Goal: Contribute content

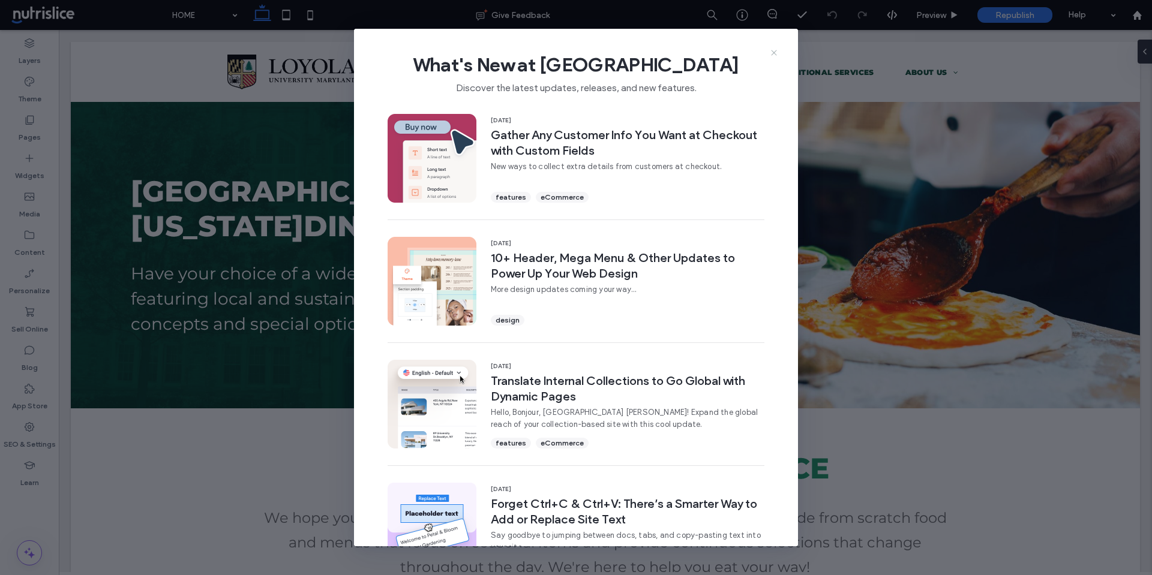
click at [775, 51] on use at bounding box center [773, 52] width 5 height 5
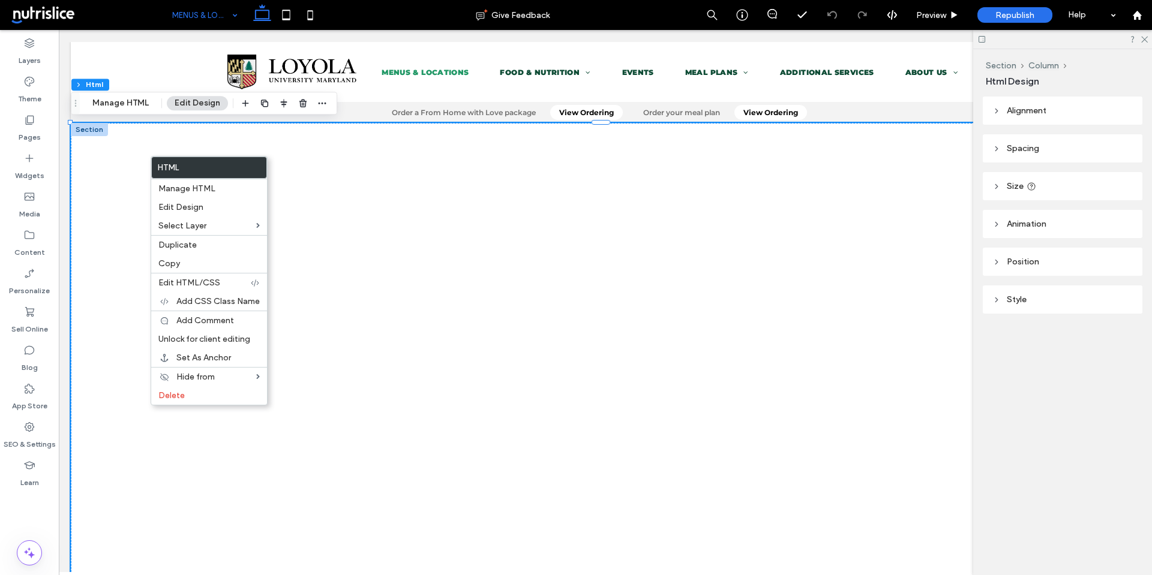
click at [162, 169] on label "Html" at bounding box center [209, 167] width 115 height 21
click at [179, 188] on span "Manage HTML" at bounding box center [186, 189] width 57 height 10
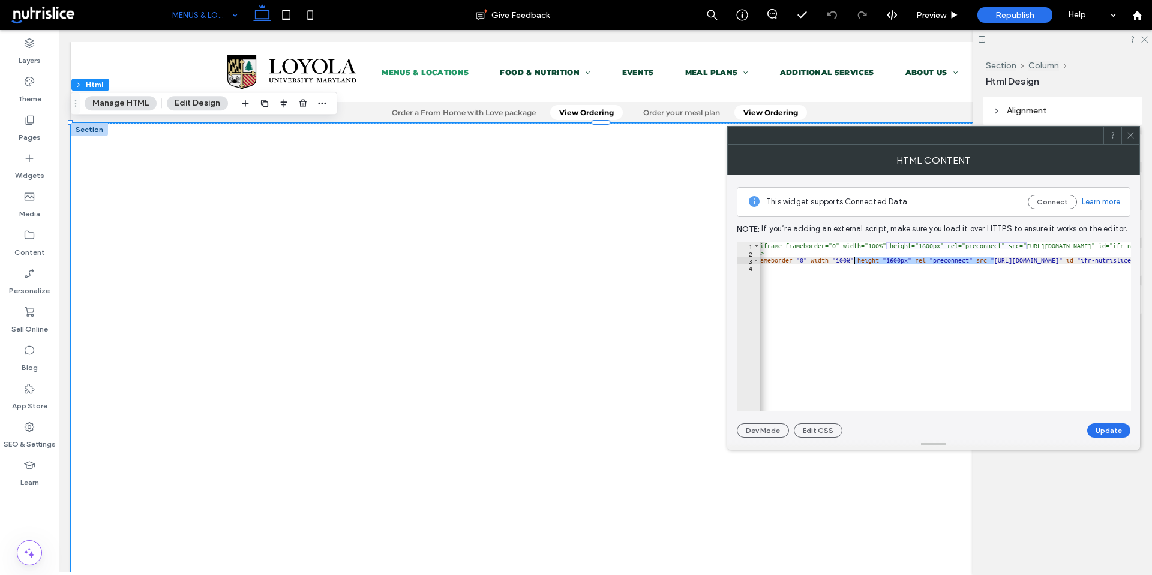
scroll to position [0, 31]
drag, startPoint x: 786, startPoint y: 261, endPoint x: 862, endPoint y: 270, distance: 76.7
click at [862, 270] on div "<!-- clone <iframe frameborder="0" width="100%" height="1600px" rel="preconnect…" at bounding box center [1039, 329] width 620 height 175
click at [1007, 291] on div "<!-- clone <iframe frameborder="0" width="100%" height="1600px" rel="preconnect…" at bounding box center [945, 326] width 371 height 169
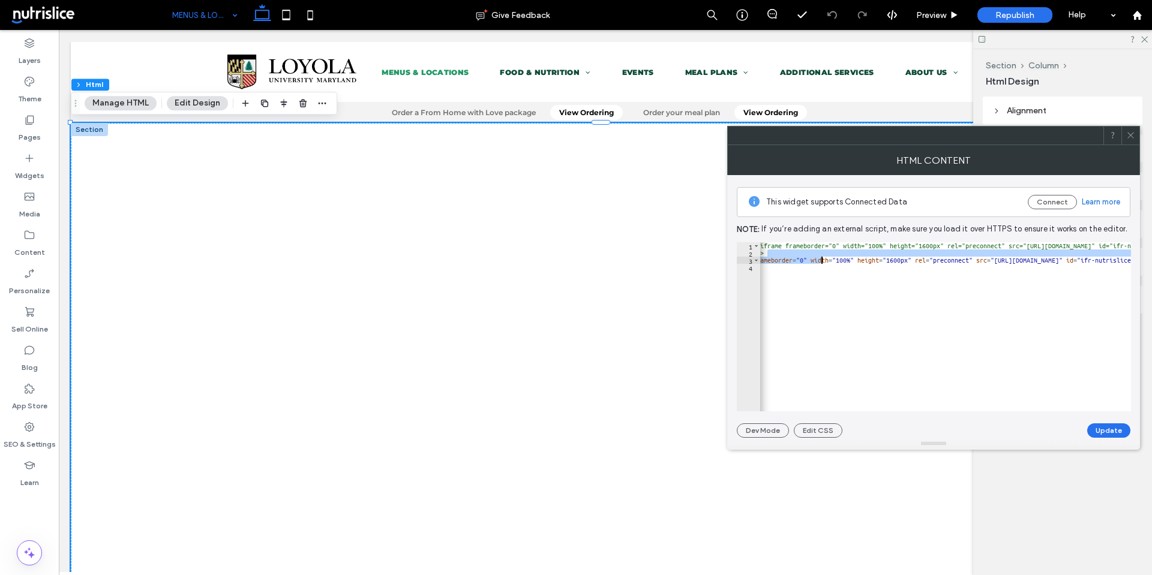
drag, startPoint x: 818, startPoint y: 256, endPoint x: 823, endPoint y: 259, distance: 6.2
click at [823, 259] on div "<!-- clone <iframe frameborder="0" width="100%" height="1600px" rel="preconnect…" at bounding box center [1028, 329] width 620 height 175
click at [911, 255] on div "<!-- clone <iframe frameborder="0" width="100%" height="1600px" rel="preconnect…" at bounding box center [945, 326] width 371 height 169
drag, startPoint x: 995, startPoint y: 261, endPoint x: 1111, endPoint y: 260, distance: 116.4
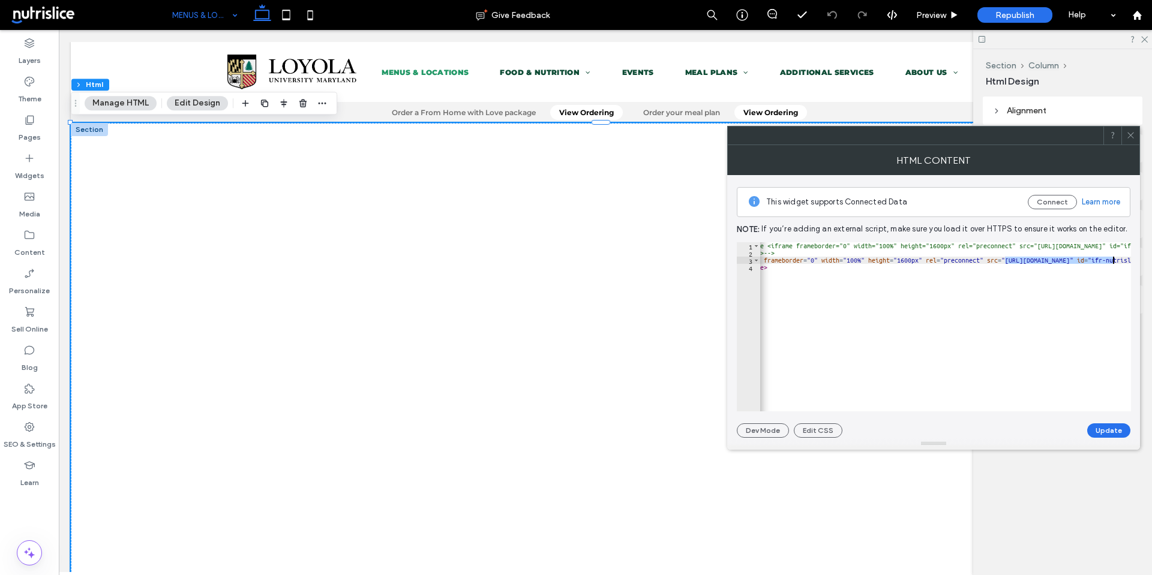
click at [1111, 260] on div "<!-- clone <iframe frameborder="0" width="100%" height="1600px" rel="preconnect…" at bounding box center [1039, 329] width 620 height 175
paste textarea "**********"
drag, startPoint x: 801, startPoint y: 262, endPoint x: 1116, endPoint y: 263, distance: 315.5
click at [1116, 263] on div "<!-- clone <iframe frameborder="0" width="100%" height="1600px" rel="preconnect…" at bounding box center [1100, 329] width 743 height 175
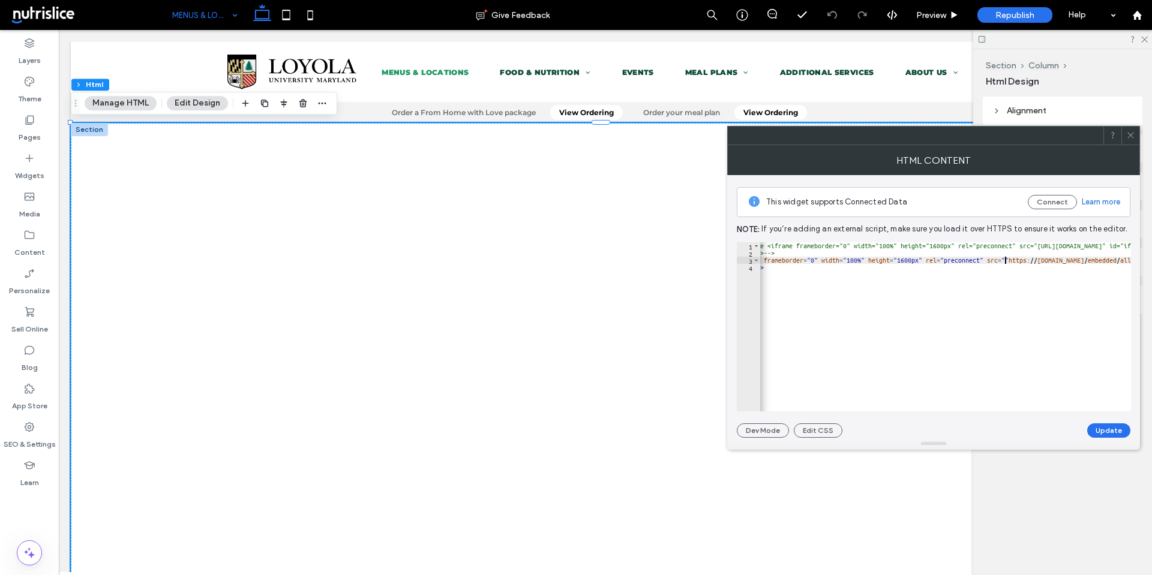
type textarea "**********"
click at [1104, 436] on button "Update" at bounding box center [1108, 430] width 43 height 14
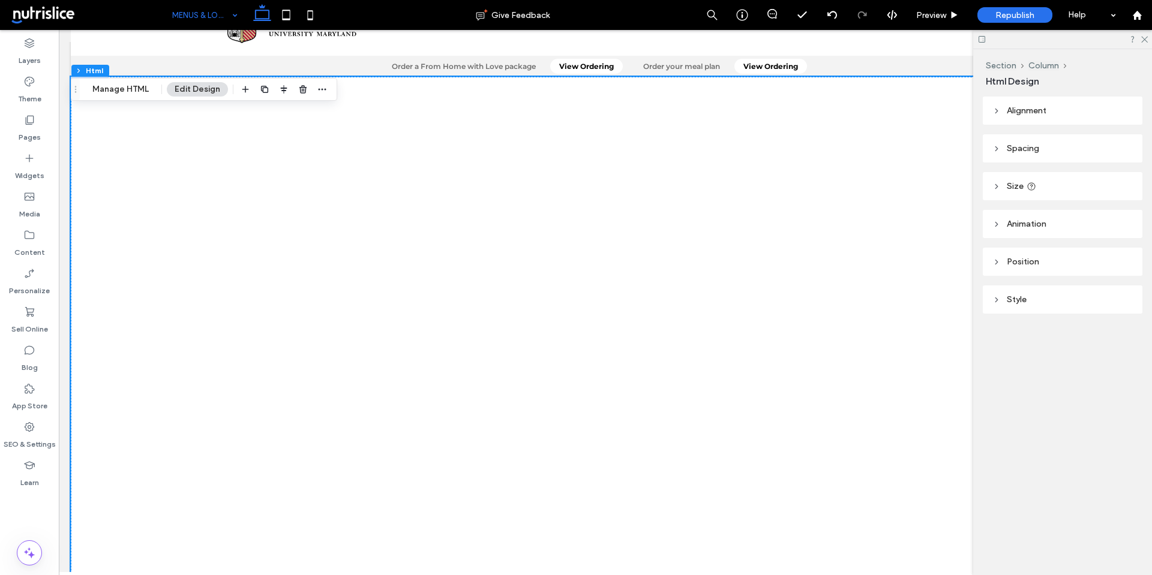
scroll to position [0, 0]
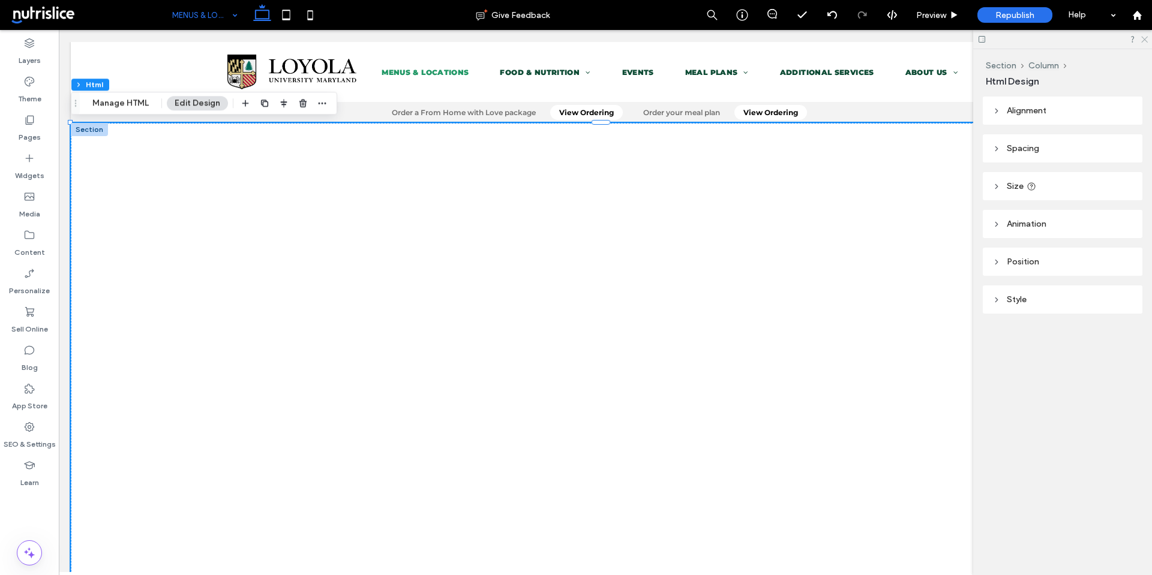
click at [1143, 41] on icon at bounding box center [1144, 39] width 8 height 8
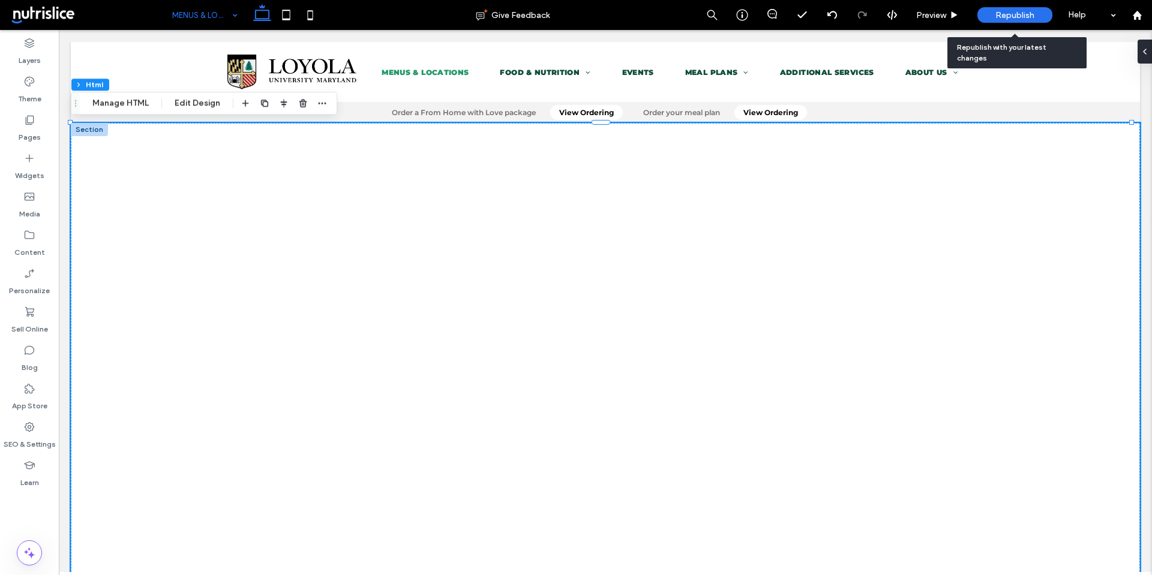
click at [1014, 17] on span "Republish" at bounding box center [1014, 15] width 39 height 10
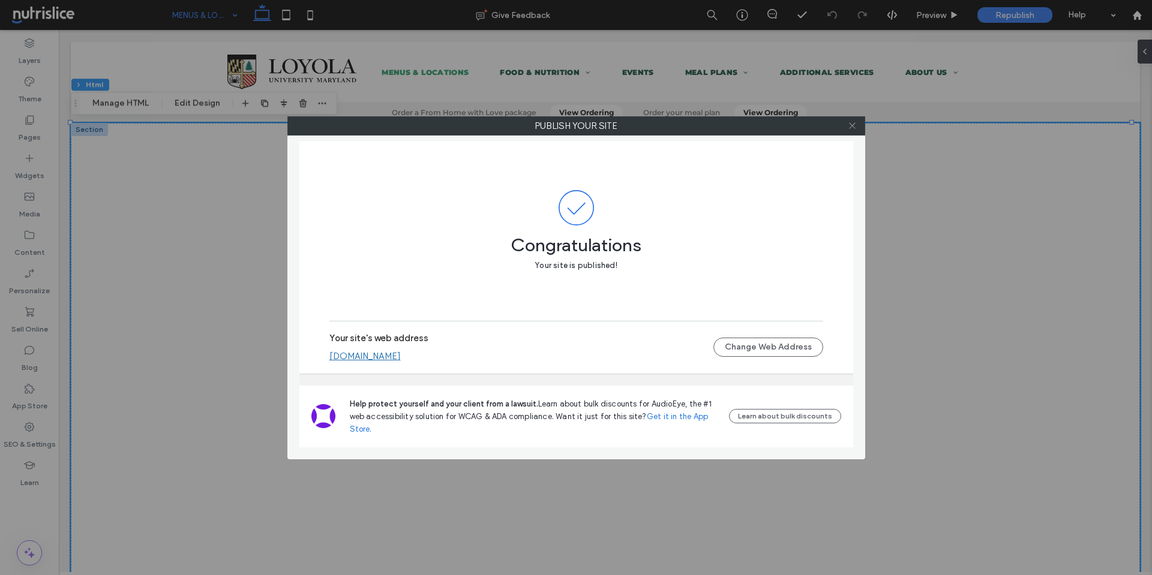
click at [849, 128] on icon at bounding box center [852, 125] width 9 height 9
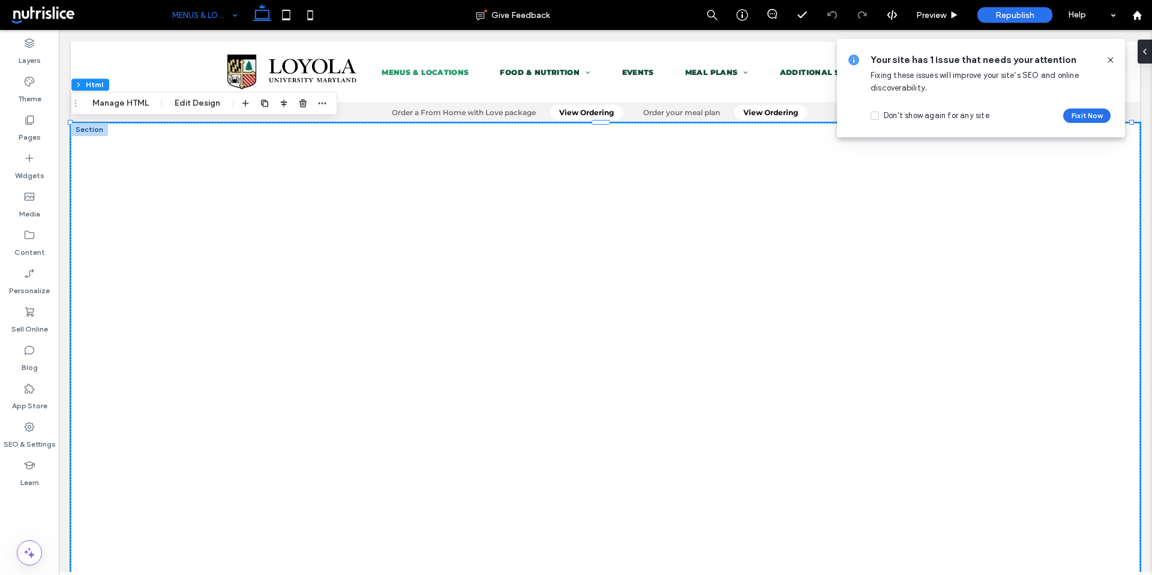
click at [1112, 59] on icon at bounding box center [1110, 60] width 10 height 10
